Goal: Check status

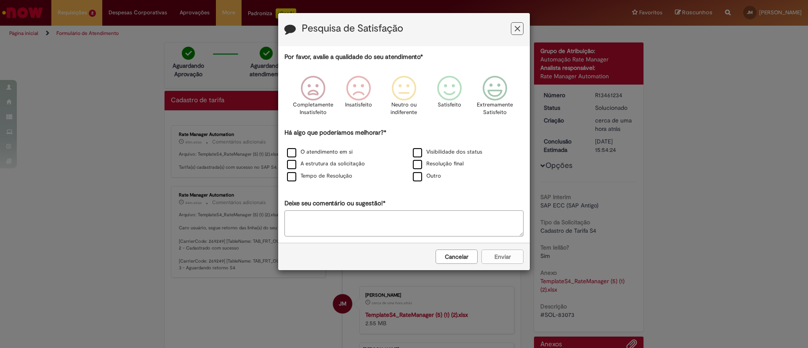
click at [518, 27] on icon "Feedback" at bounding box center [516, 28] width 5 height 9
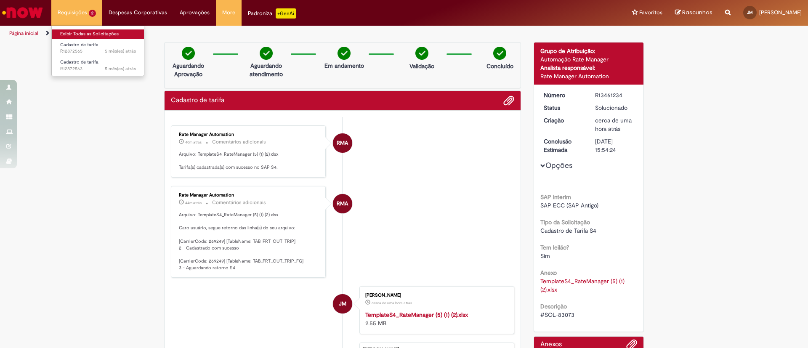
click at [84, 29] on link "Exibir Todas as Solicitações" at bounding box center [98, 33] width 93 height 9
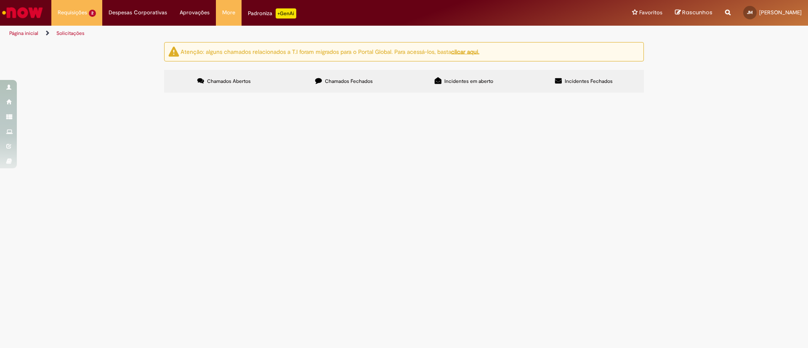
click at [325, 86] on label "Chamados Fechados" at bounding box center [344, 81] width 120 height 23
click at [0, 0] on div "Carregamento de dados..." at bounding box center [0, 0] width 0 height 0
click at [0, 0] on span "#SOL-83837" at bounding box center [0, 0] width 0 height 0
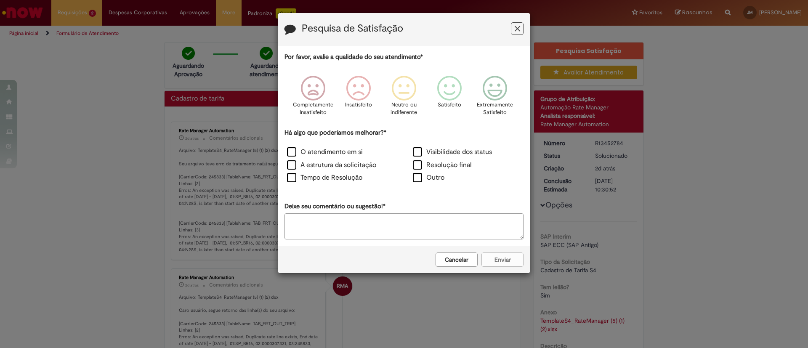
click at [514, 32] on button "Feedback" at bounding box center [517, 28] width 13 height 13
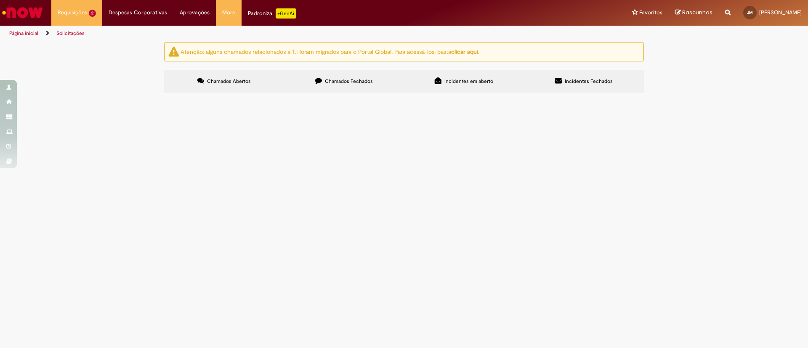
click at [351, 72] on label "Chamados Fechados" at bounding box center [344, 81] width 120 height 23
click at [0, 0] on span "#SOL-83837" at bounding box center [0, 0] width 0 height 0
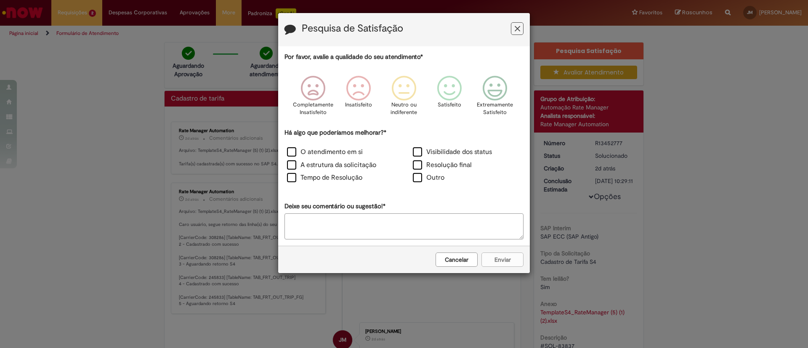
click at [520, 26] on button "Feedback" at bounding box center [517, 28] width 13 height 13
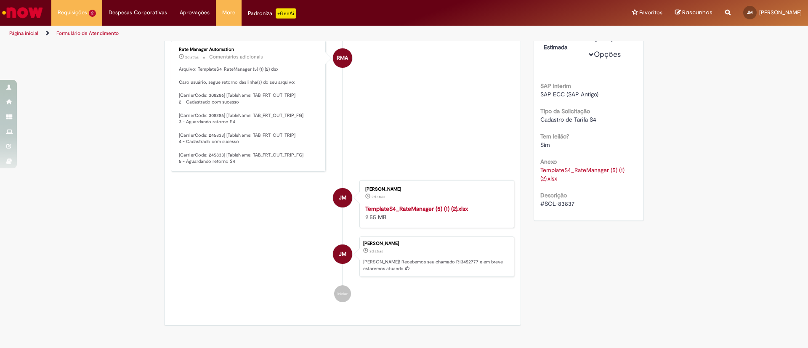
scroll to position [144, 0]
click at [554, 175] on link "TemplateS4_RateManager (5) (1) (2).xlsx" at bounding box center [583, 172] width 86 height 16
click at [541, 257] on div "Verificar Código de Barras Aguardando Aprovação Aguardando atendimento Em andam…" at bounding box center [404, 113] width 492 height 430
